Goal: Transaction & Acquisition: Purchase product/service

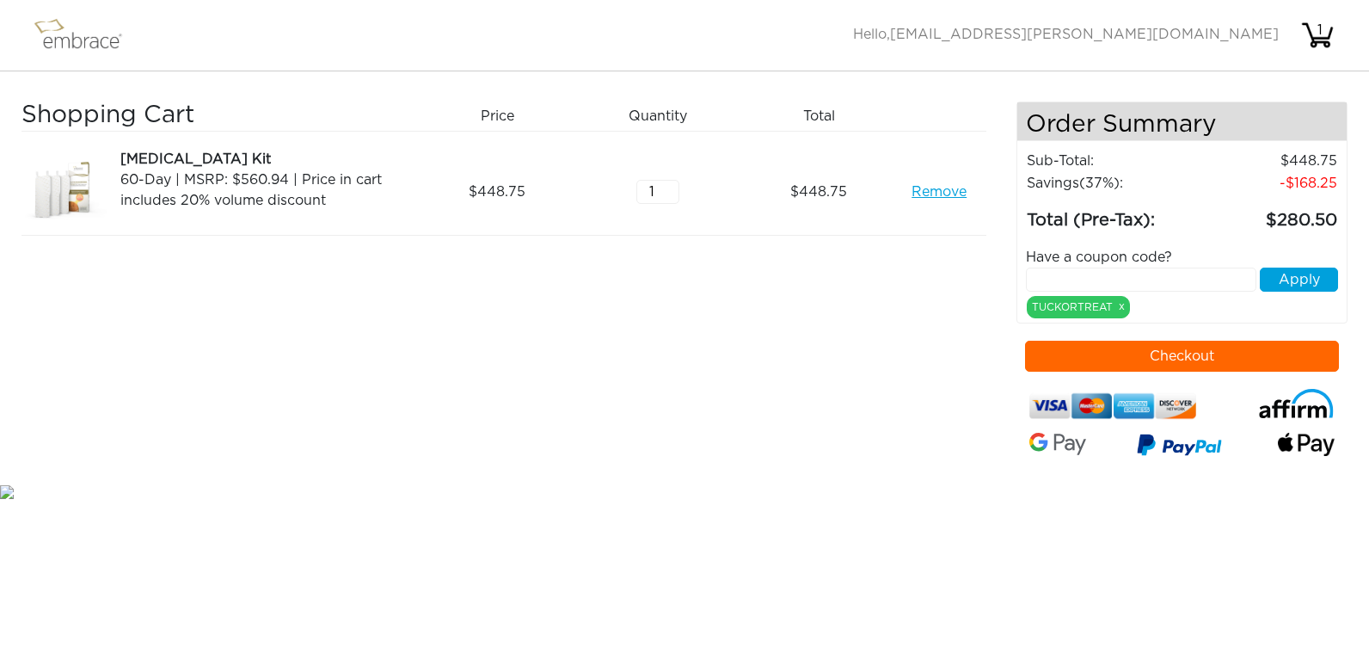
click at [1098, 29] on span "[EMAIL_ADDRESS][PERSON_NAME][DOMAIN_NAME]" at bounding box center [1084, 35] width 389 height 14
click at [1328, 31] on div "1" at bounding box center [1320, 30] width 34 height 21
click at [1328, 39] on div "1" at bounding box center [1320, 30] width 34 height 21
click at [1239, 25] on div "Activate Coupons Hello, victoria.c.hutchinson@gmail.com 1" at bounding box center [1094, 35] width 482 height 48
click at [1235, 31] on span "[EMAIL_ADDRESS][PERSON_NAME][DOMAIN_NAME]" at bounding box center [1084, 35] width 389 height 14
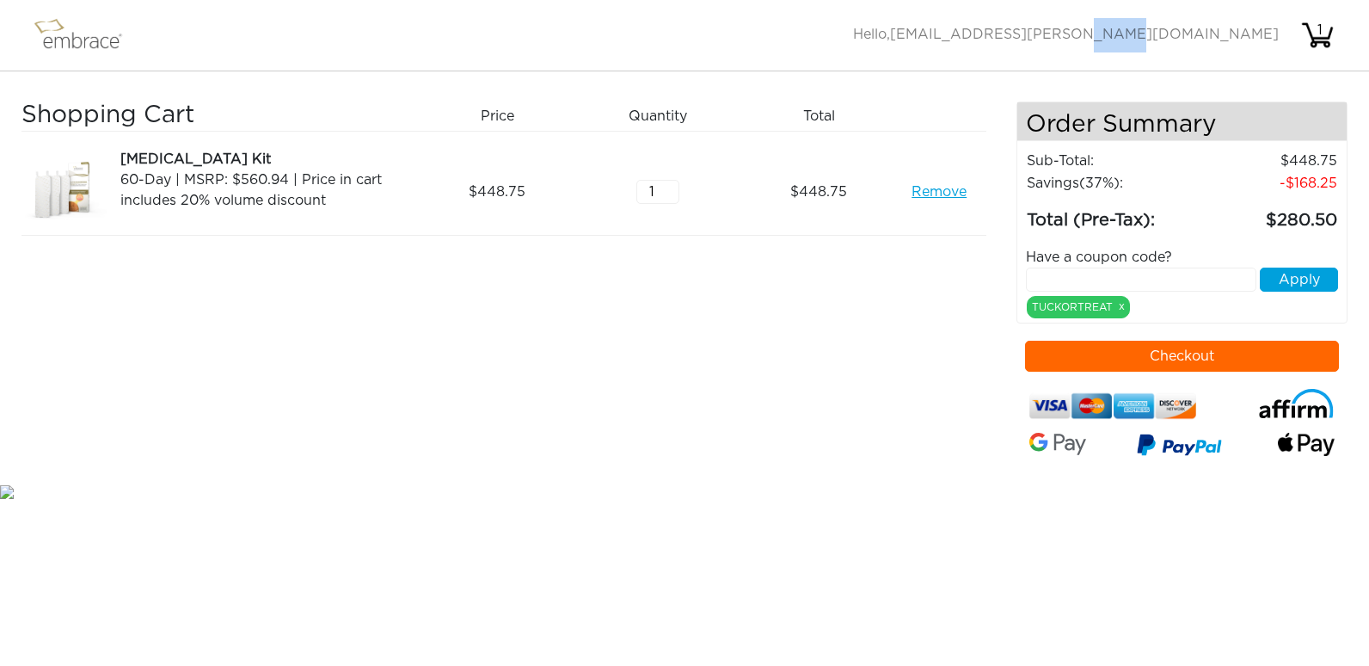
click at [1235, 31] on span "[EMAIL_ADDRESS][PERSON_NAME][DOMAIN_NAME]" at bounding box center [1084, 35] width 389 height 14
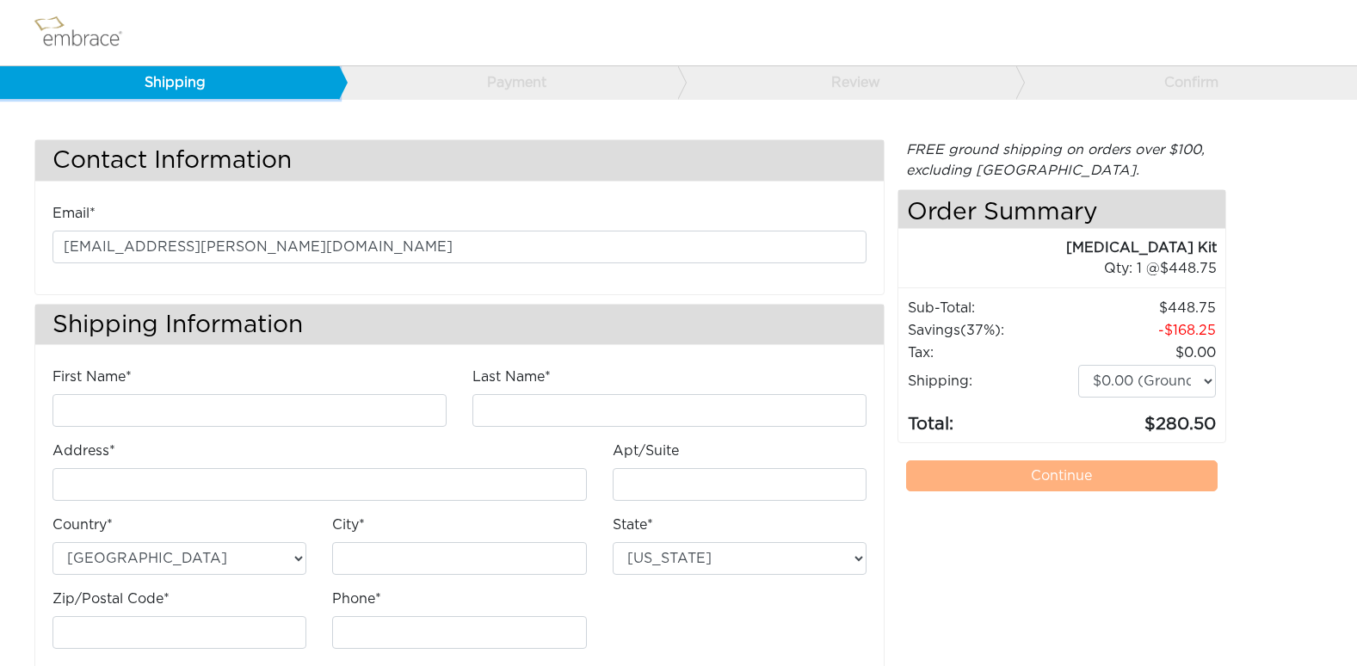
click at [167, 75] on link "Shipping" at bounding box center [169, 82] width 339 height 33
